Goal: Task Accomplishment & Management: Manage account settings

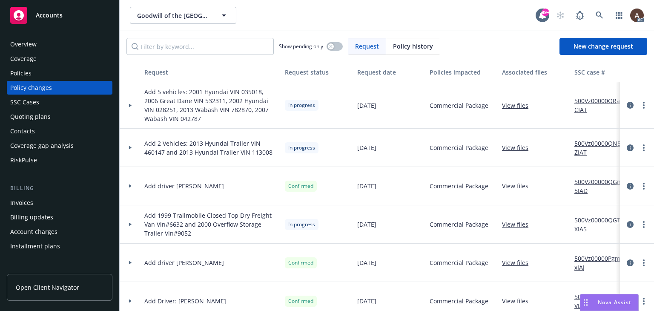
click at [130, 146] on icon at bounding box center [130, 147] width 3 height 3
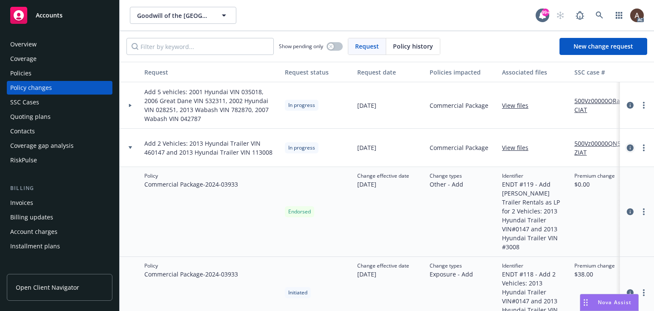
click at [627, 146] on icon "circleInformation" at bounding box center [630, 147] width 7 height 7
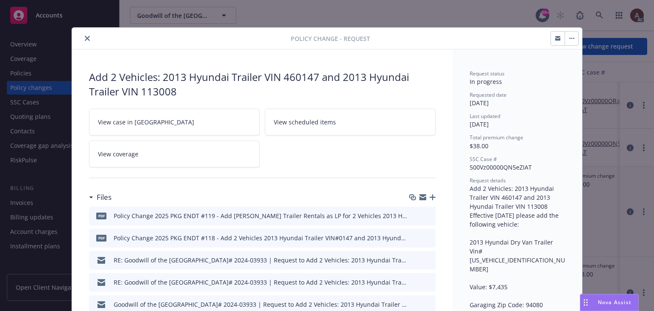
scroll to position [26, 0]
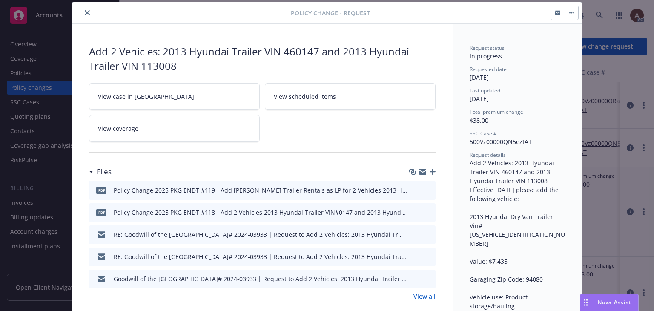
click at [424, 233] on icon "preview file" at bounding box center [428, 234] width 8 height 6
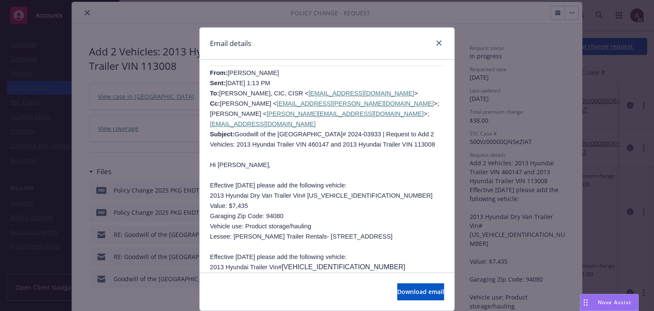
scroll to position [937, 0]
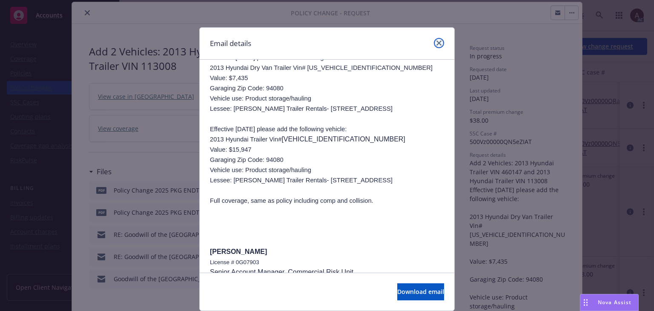
click at [437, 43] on icon "close" at bounding box center [439, 42] width 5 height 5
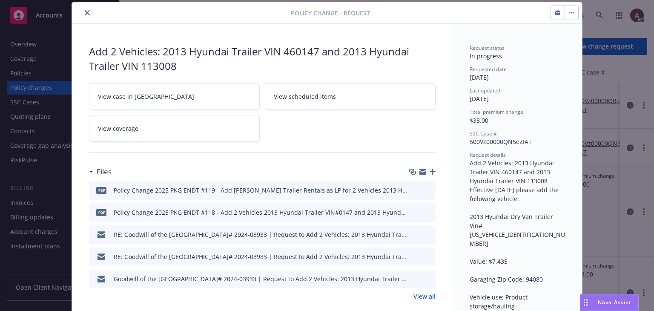
scroll to position [0, 0]
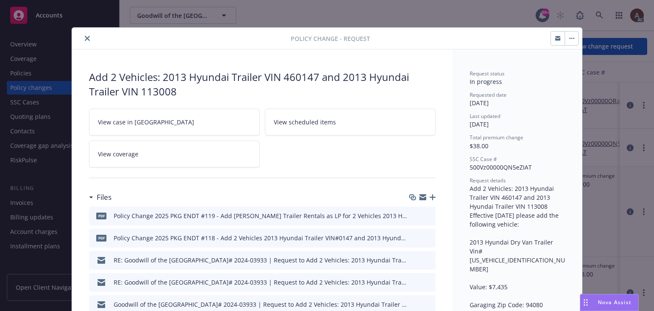
click at [85, 36] on icon "close" at bounding box center [87, 38] width 5 height 5
